Goal: Information Seeking & Learning: Learn about a topic

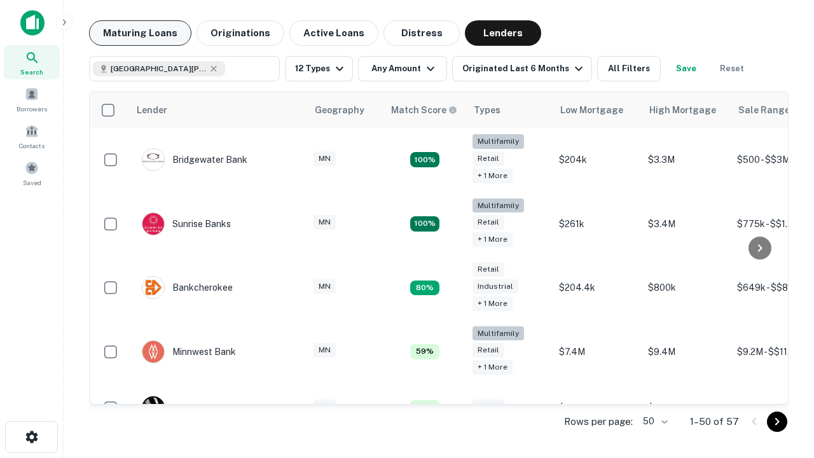
click at [140, 33] on button "Maturing Loans" at bounding box center [140, 32] width 102 height 25
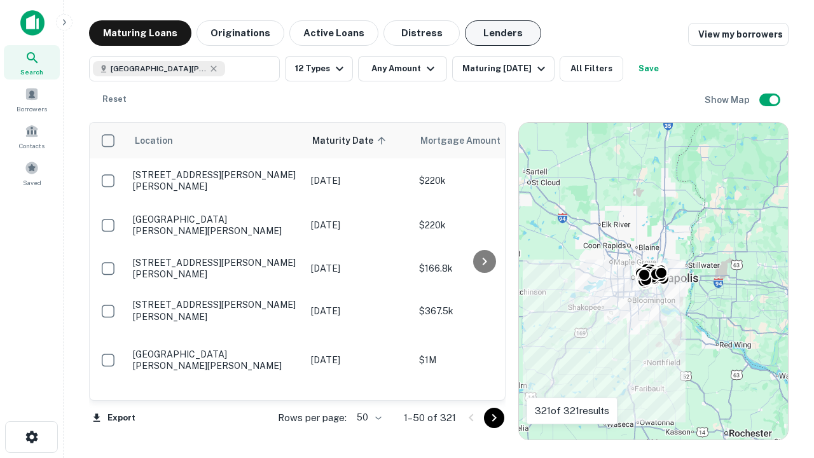
click at [503, 33] on button "Lenders" at bounding box center [503, 32] width 76 height 25
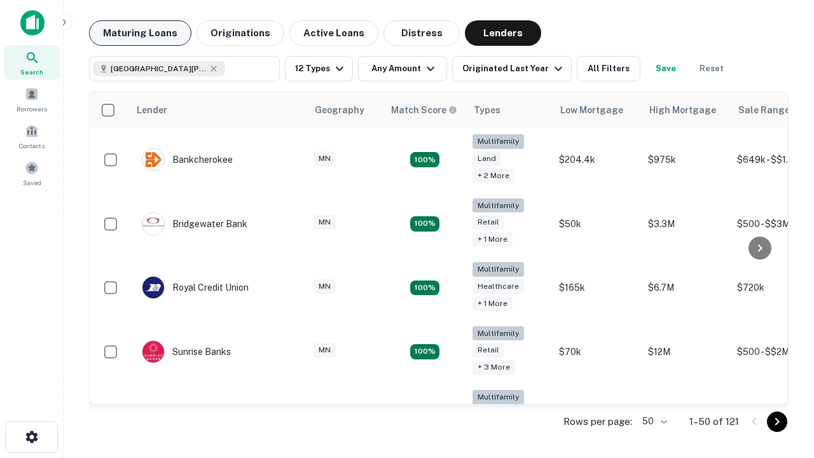
click at [140, 33] on button "Maturing Loans" at bounding box center [140, 32] width 102 height 25
